Goal: Find specific page/section: Find specific page/section

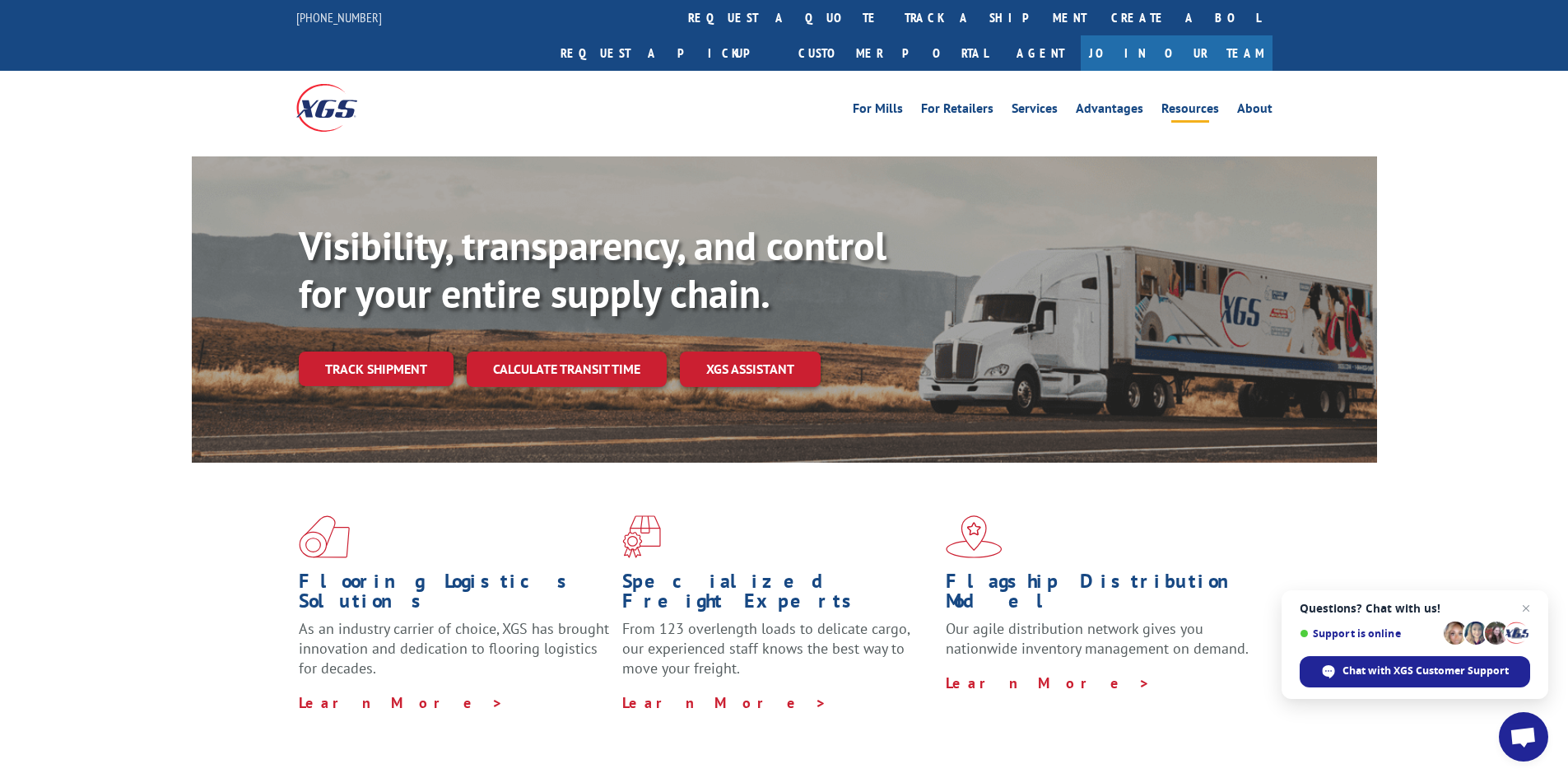
click at [1192, 102] on link "Resources" at bounding box center [1191, 110] width 58 height 18
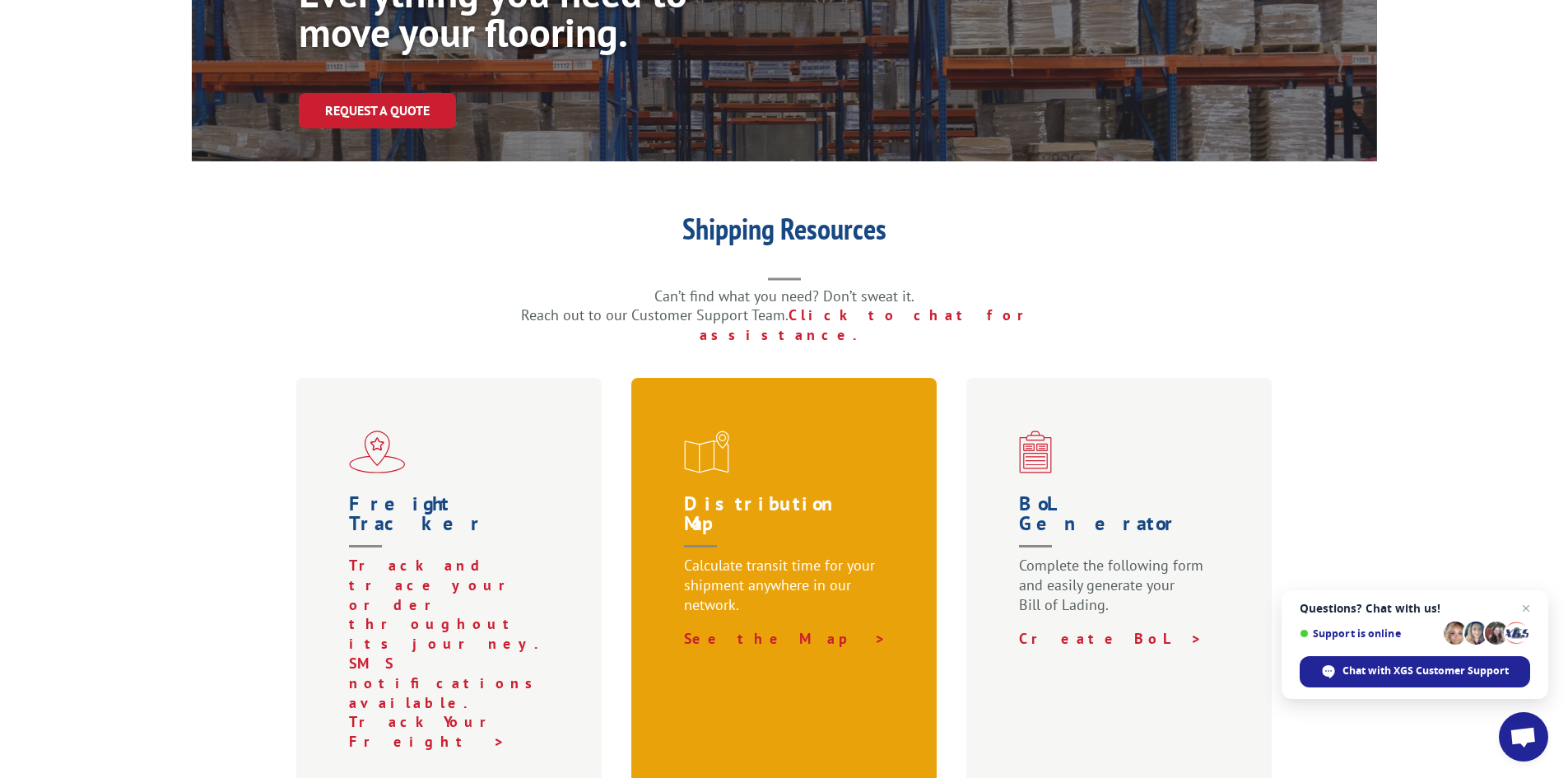
scroll to position [247, 0]
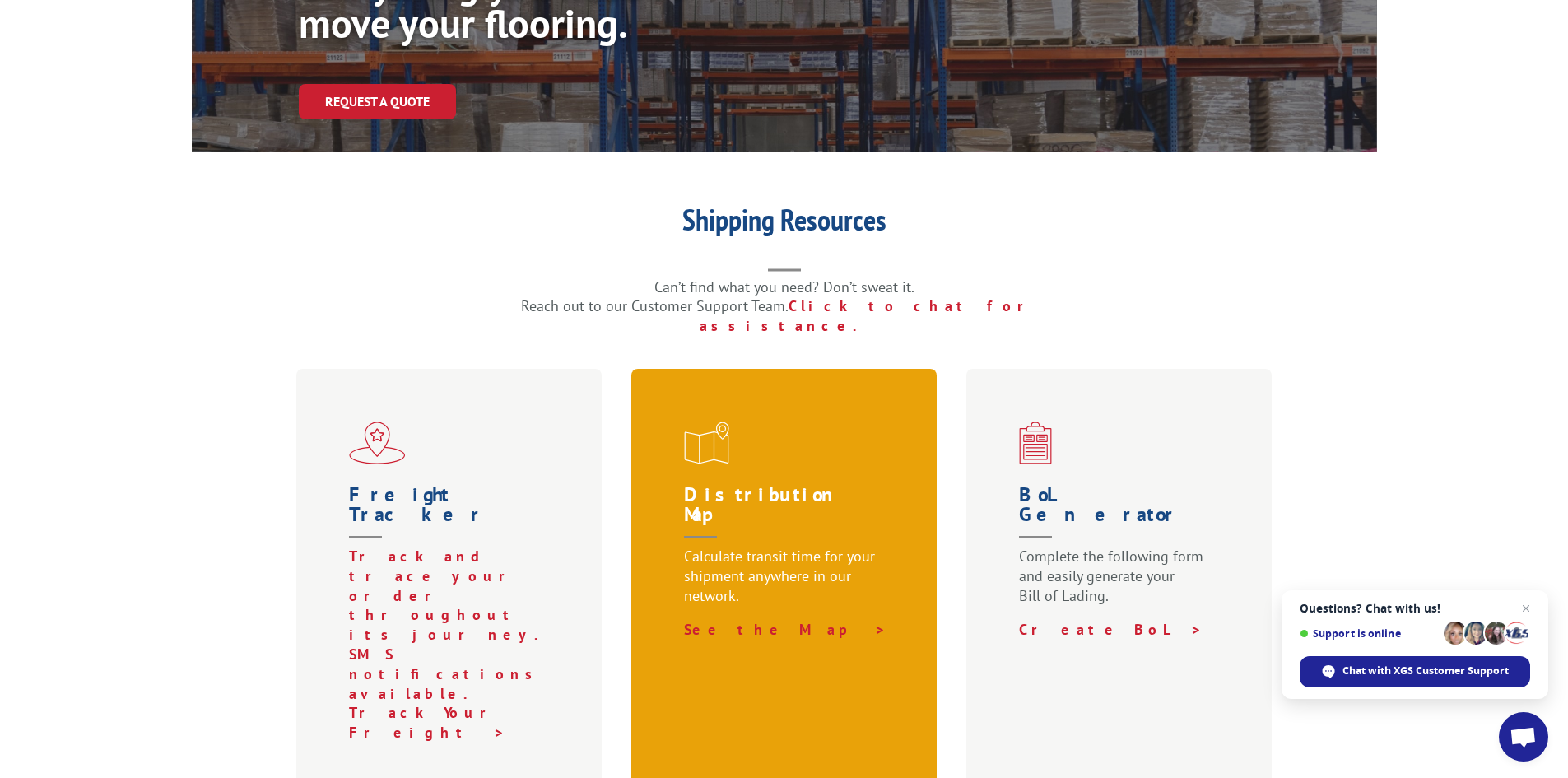
click at [752, 485] on h1 "Distribution Map" at bounding box center [788, 516] width 208 height 62
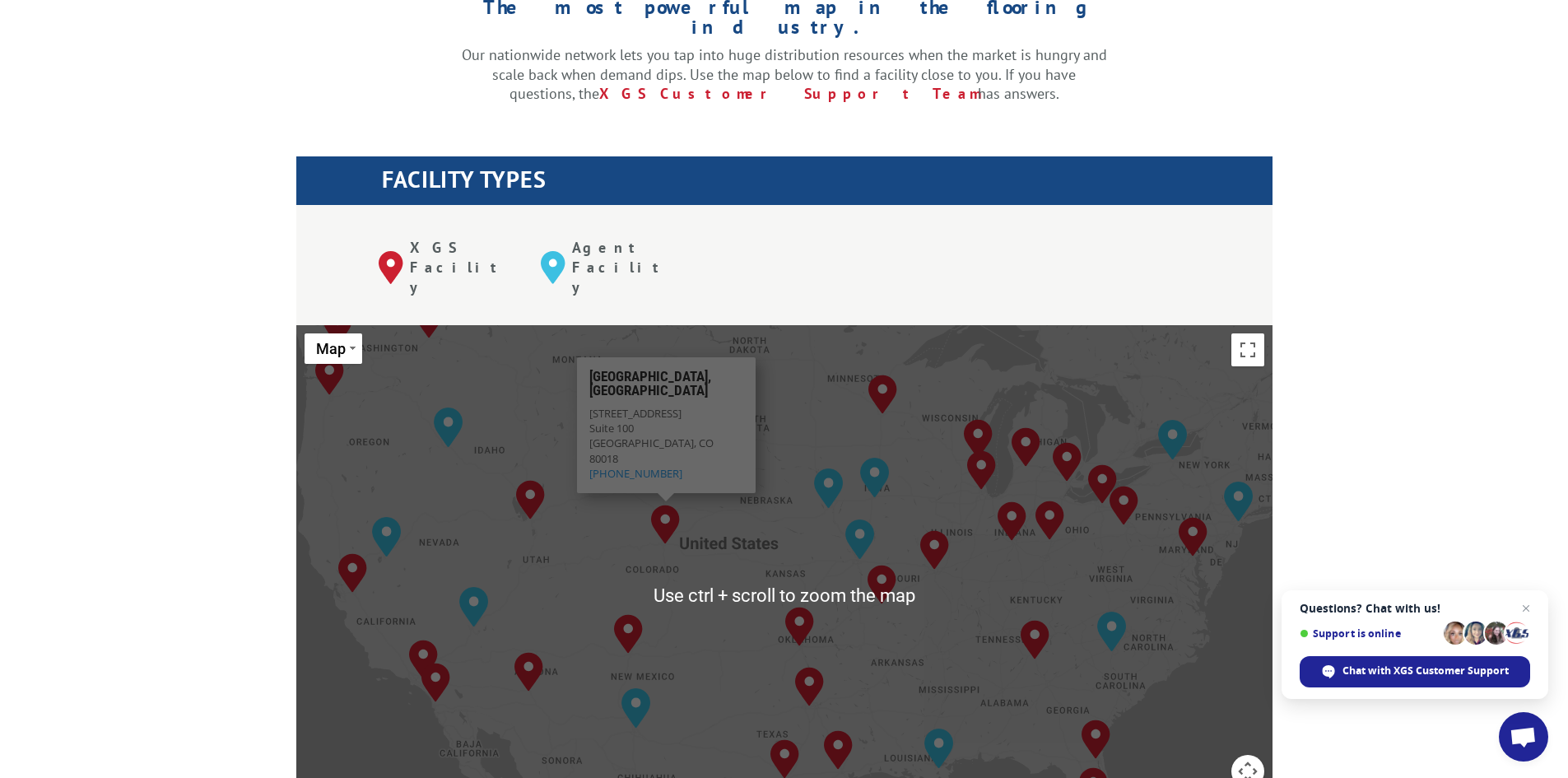
scroll to position [494, 0]
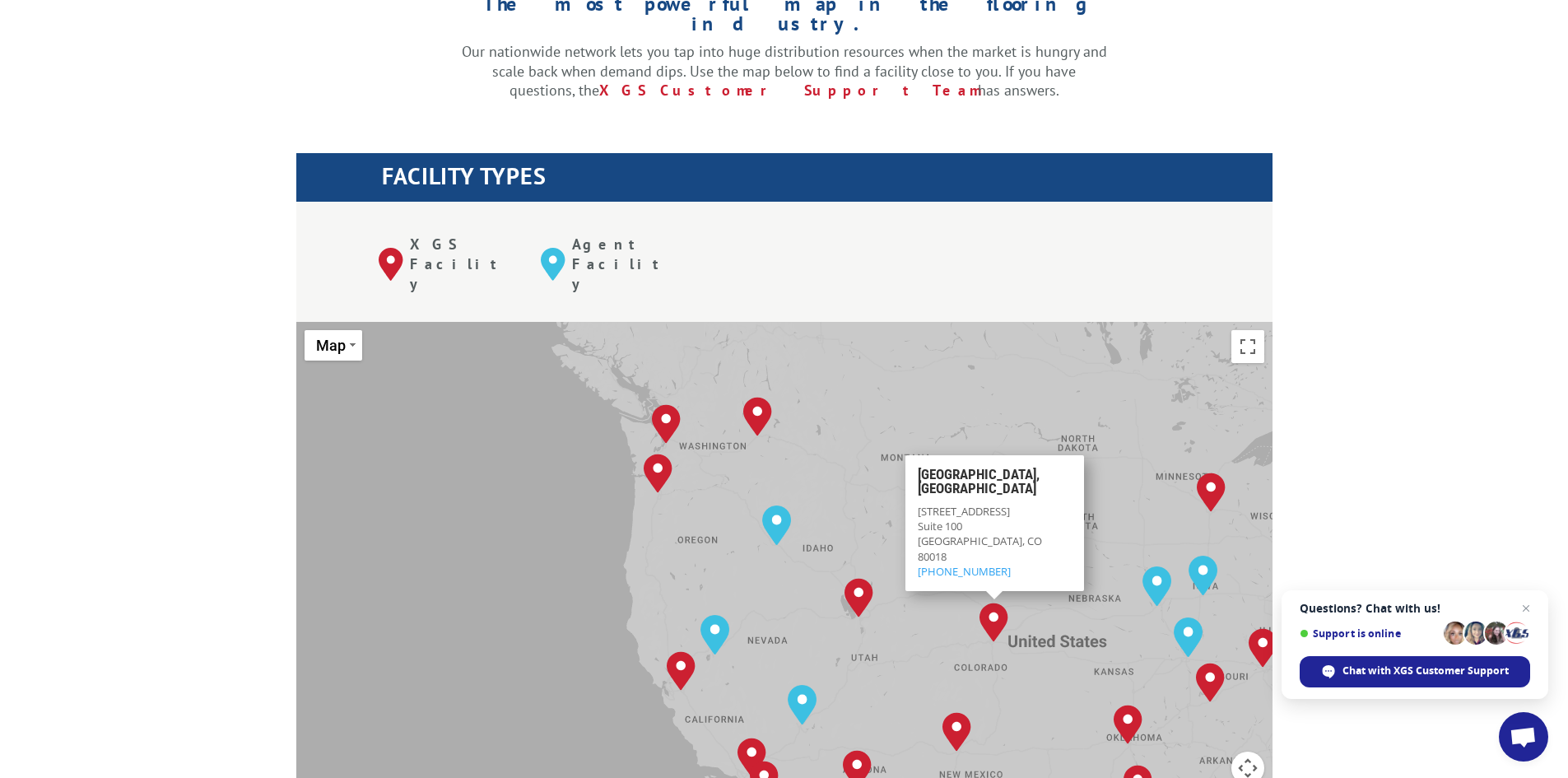
drag, startPoint x: 382, startPoint y: 373, endPoint x: 703, endPoint y: 419, distance: 324.3
click at [711, 472] on div "To navigate, press the arrow keys. [GEOGRAPHIC_DATA], [GEOGRAPHIC_DATA] [GEOGRA…" at bounding box center [784, 593] width 976 height 542
